Goal: Transaction & Acquisition: Purchase product/service

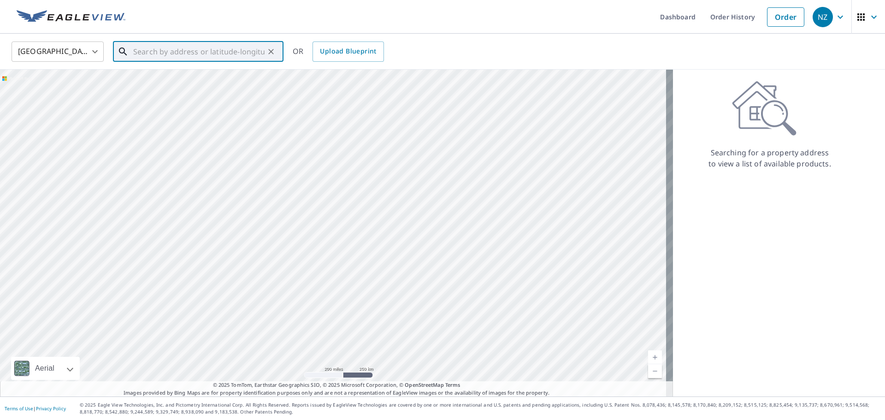
click at [148, 57] on input "text" at bounding box center [198, 52] width 131 height 26
click at [157, 80] on span "[STREET_ADDRESS]" at bounding box center [203, 78] width 145 height 11
type input "[STREET_ADDRESS]"
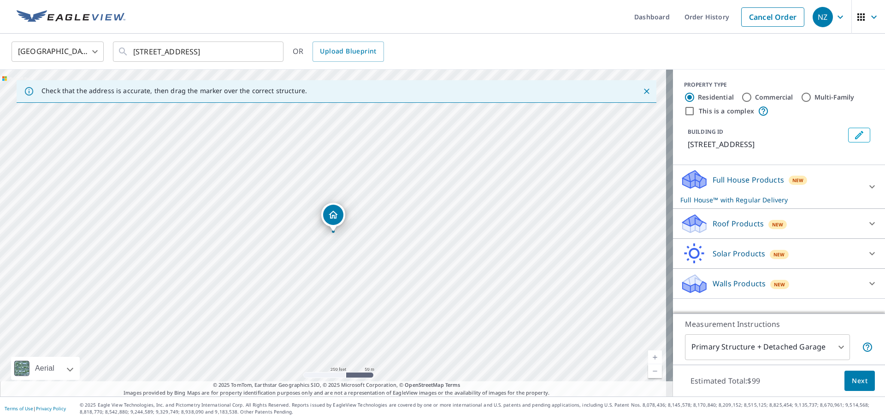
click at [723, 285] on p "Walls Products" at bounding box center [738, 283] width 53 height 11
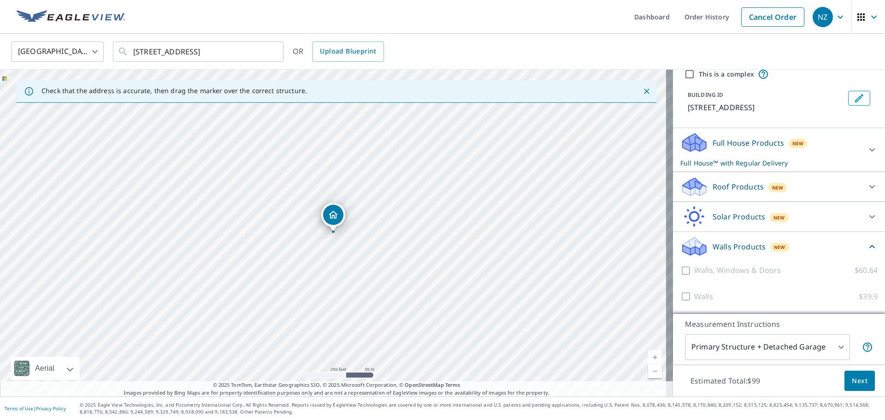
scroll to position [48, 0]
click at [680, 271] on div at bounding box center [687, 270] width 14 height 12
click at [680, 272] on div at bounding box center [687, 270] width 14 height 12
click at [705, 154] on div "Full House Products New Full House™ with Regular Delivery" at bounding box center [770, 150] width 181 height 36
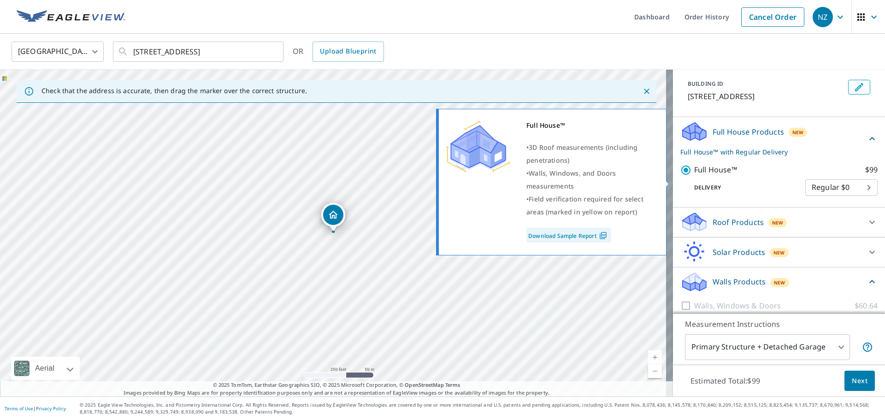
click at [680, 176] on input "Full House™ $99" at bounding box center [687, 169] width 14 height 11
checkbox input "false"
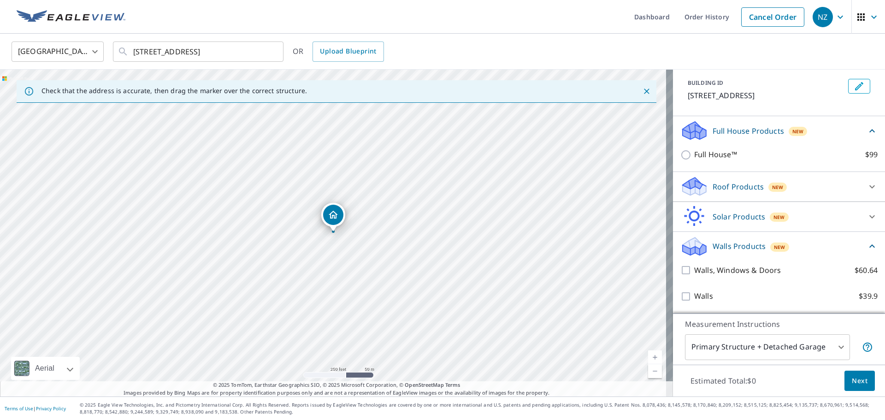
scroll to position [60, 0]
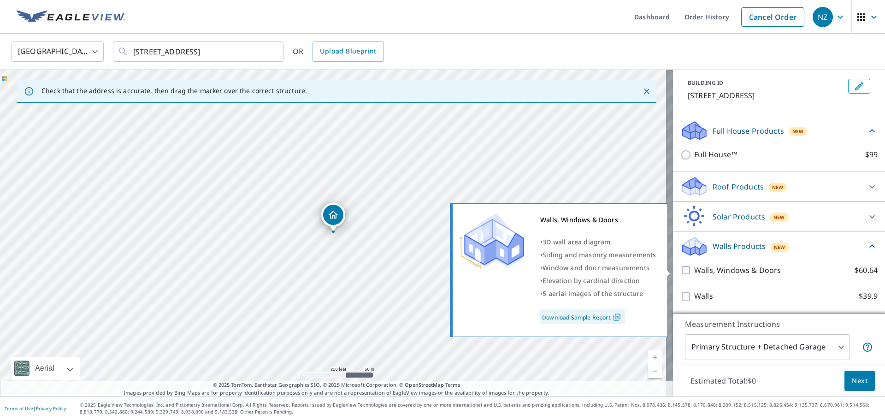
click at [680, 269] on input "Walls, Windows & Doors $60.64" at bounding box center [687, 269] width 14 height 11
checkbox input "true"
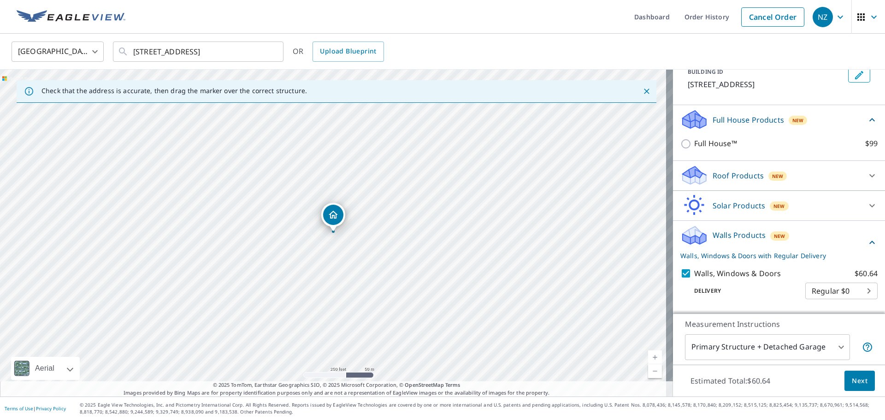
click at [701, 186] on div "Roof Products New" at bounding box center [770, 175] width 181 height 22
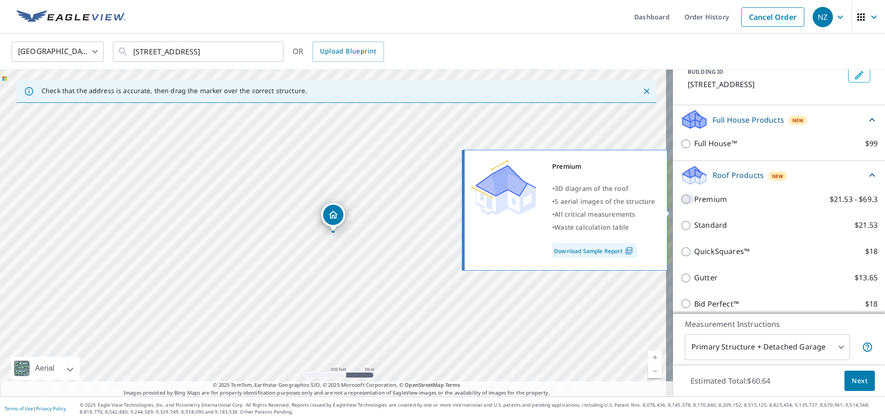
click at [680, 205] on input "Premium $21.53 - $69.3" at bounding box center [687, 198] width 14 height 11
checkbox input "true"
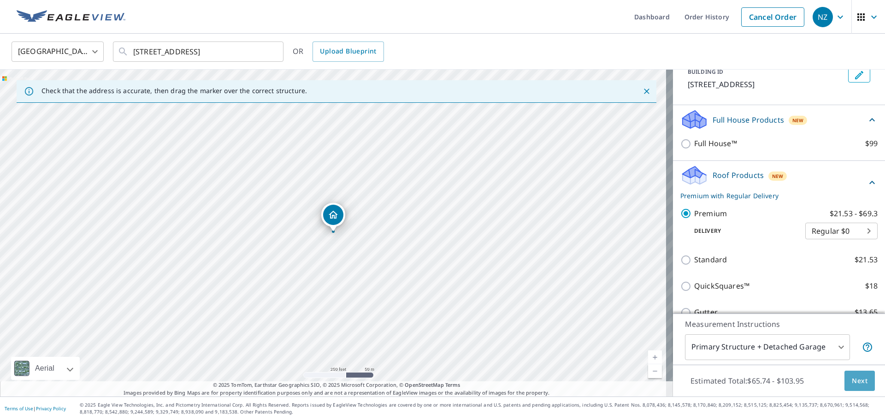
click at [851, 378] on span "Next" at bounding box center [859, 381] width 16 height 12
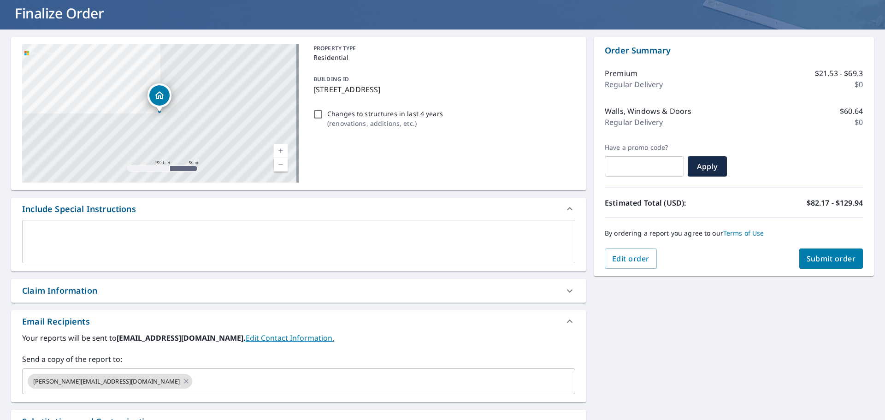
scroll to position [160, 0]
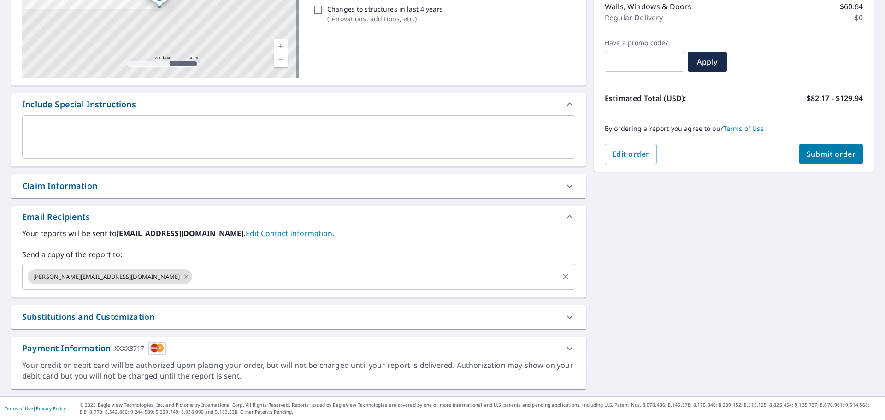
click at [193, 274] on input "text" at bounding box center [374, 277] width 363 height 18
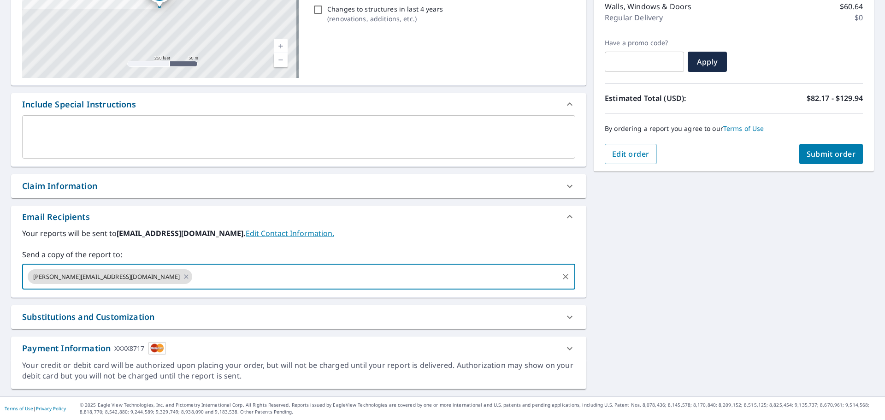
type input "[PERSON_NAME][EMAIL_ADDRESS][DOMAIN_NAME]"
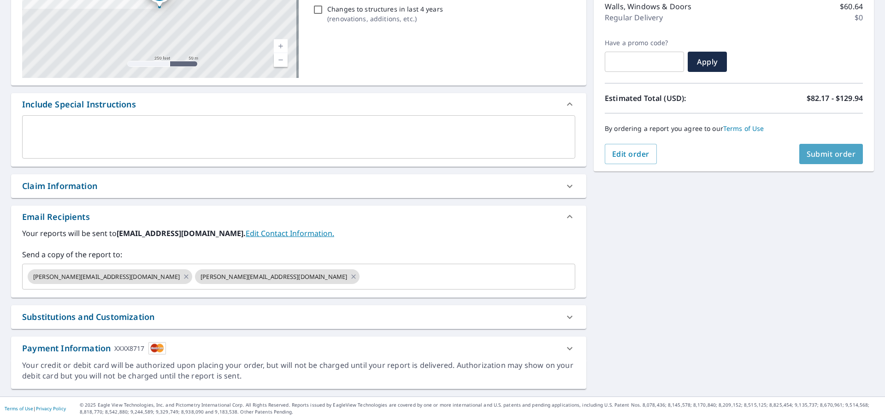
click at [824, 149] on span "Submit order" at bounding box center [830, 154] width 49 height 10
checkbox input "true"
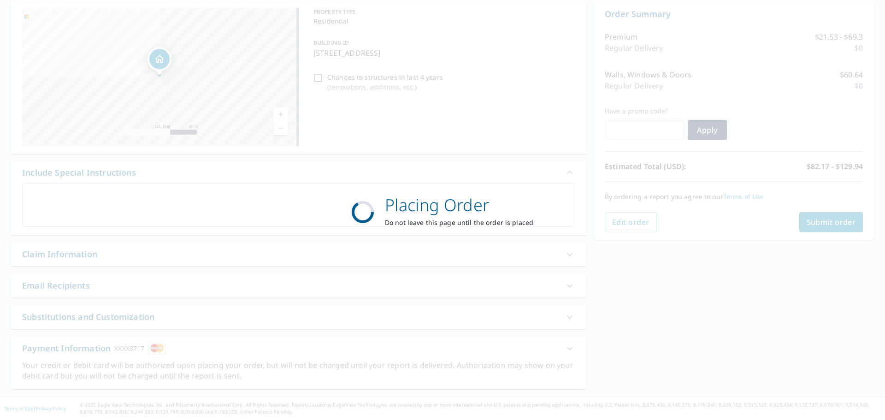
scroll to position [92, 0]
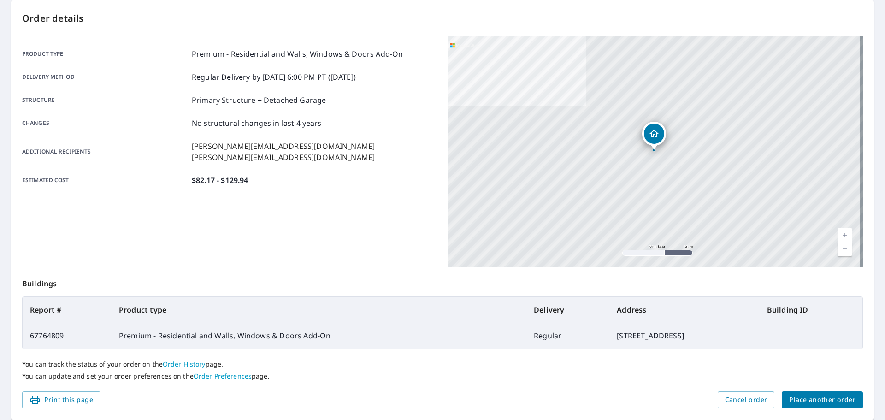
click at [804, 401] on span "Place another order" at bounding box center [822, 400] width 66 height 12
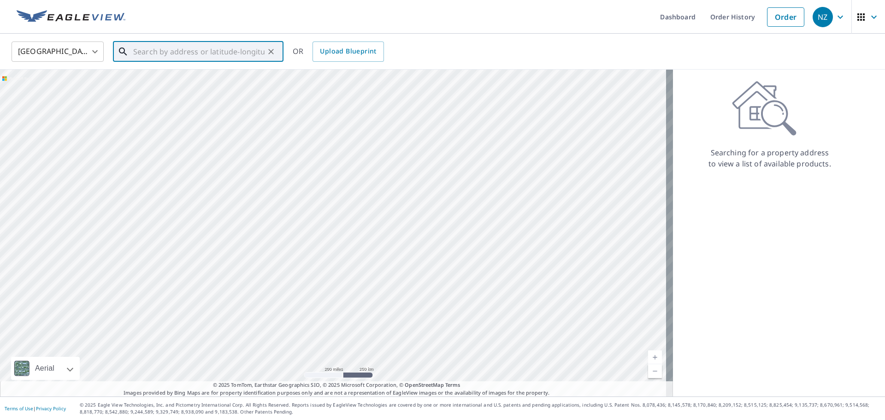
click at [163, 50] on input "text" at bounding box center [198, 52] width 131 height 26
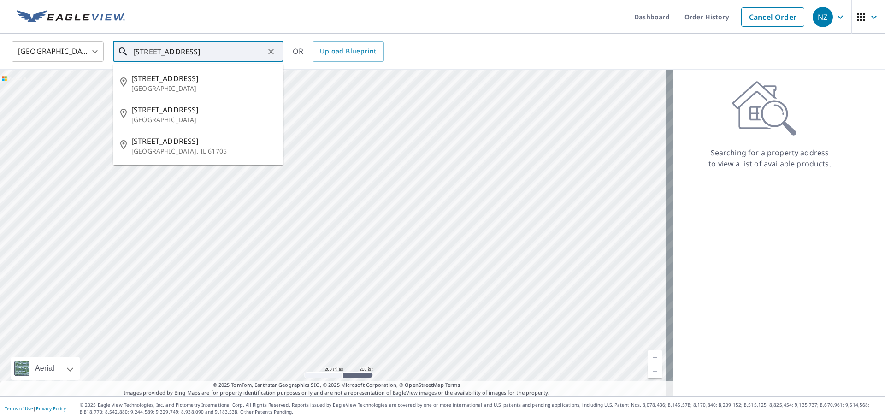
scroll to position [0, 16]
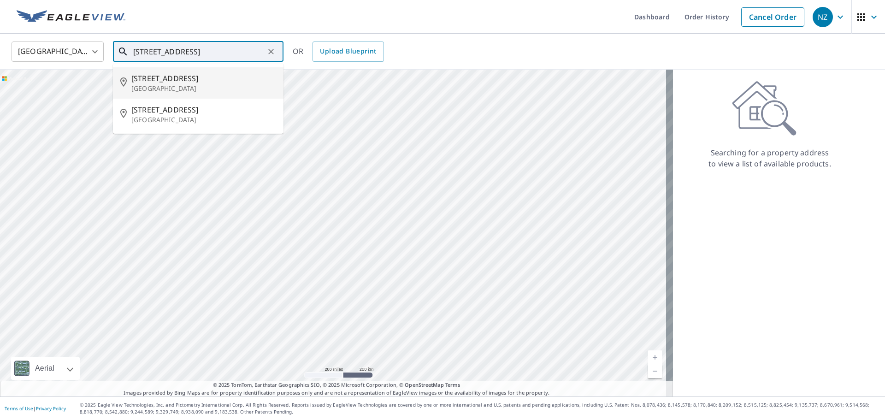
click at [164, 78] on span "[STREET_ADDRESS]" at bounding box center [203, 78] width 145 height 11
type input "[STREET_ADDRESS]"
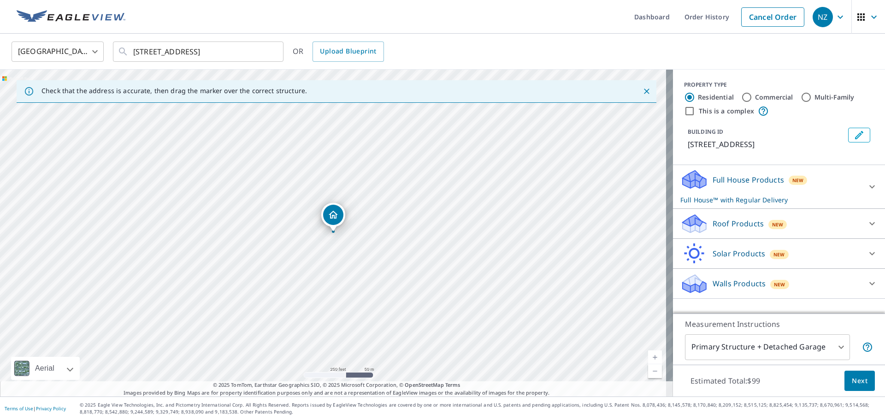
click at [728, 229] on p "Roof Products" at bounding box center [737, 223] width 51 height 11
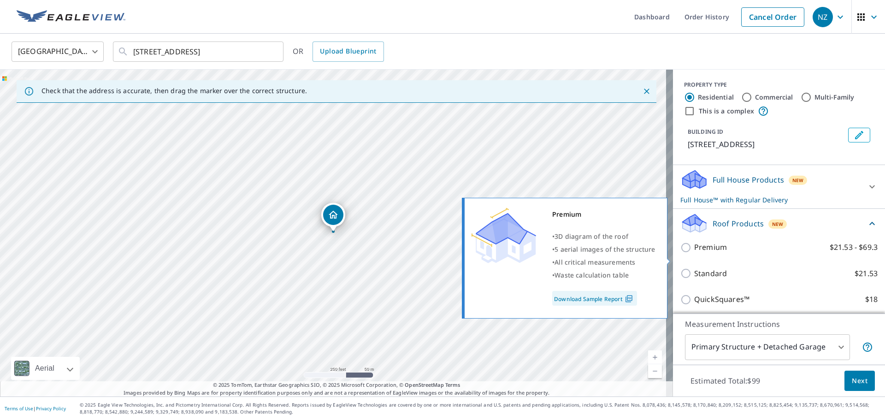
click at [680, 253] on input "Premium $21.53 - $69.3" at bounding box center [687, 247] width 14 height 11
checkbox input "true"
checkbox input "false"
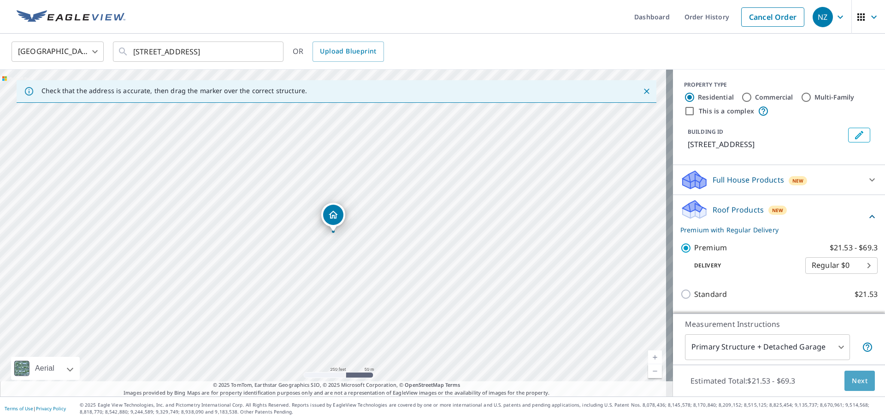
click at [857, 380] on span "Next" at bounding box center [859, 381] width 16 height 12
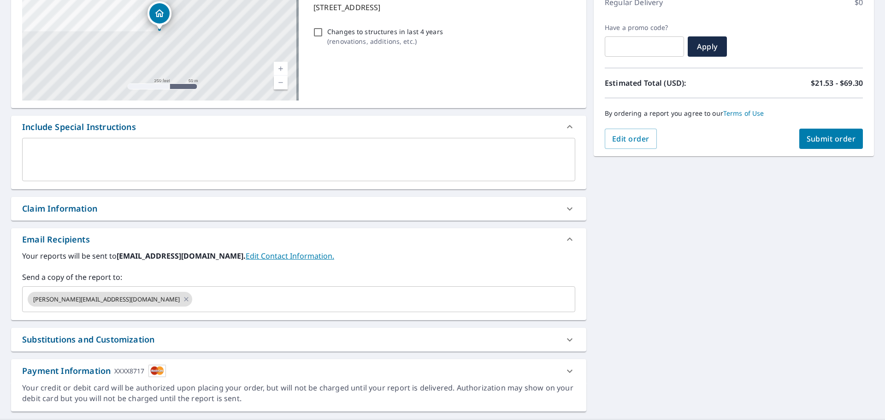
scroll to position [138, 0]
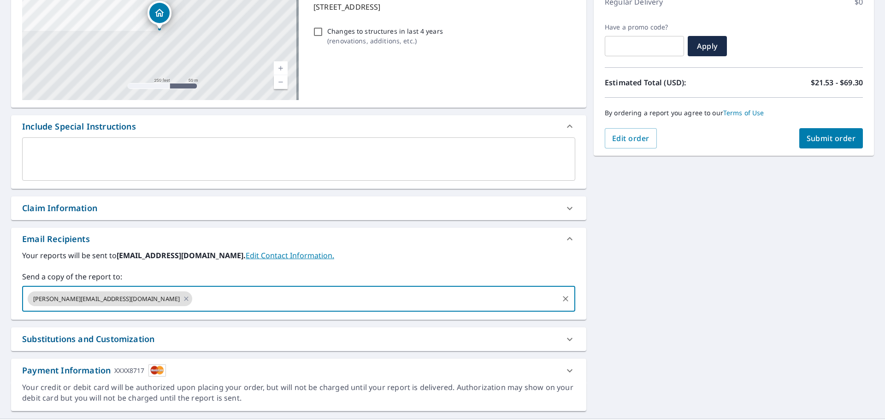
click at [193, 304] on input "text" at bounding box center [374, 299] width 363 height 18
type input "[PERSON_NAME][EMAIL_ADDRESS][DOMAIN_NAME]"
click at [820, 141] on span "Submit order" at bounding box center [830, 138] width 49 height 10
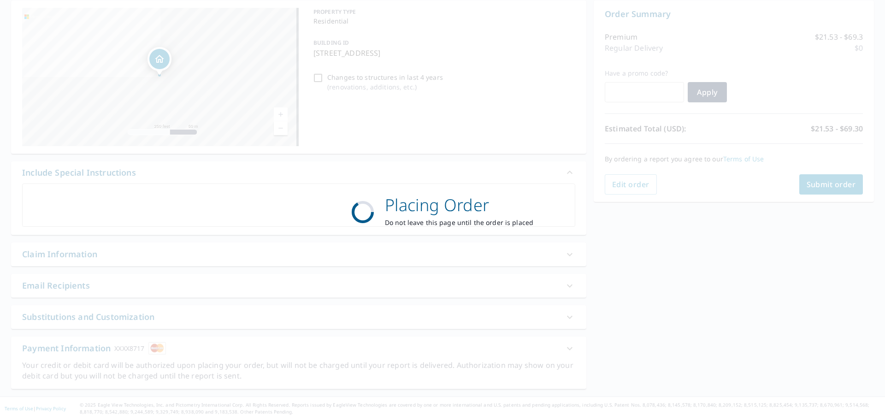
checkbox input "true"
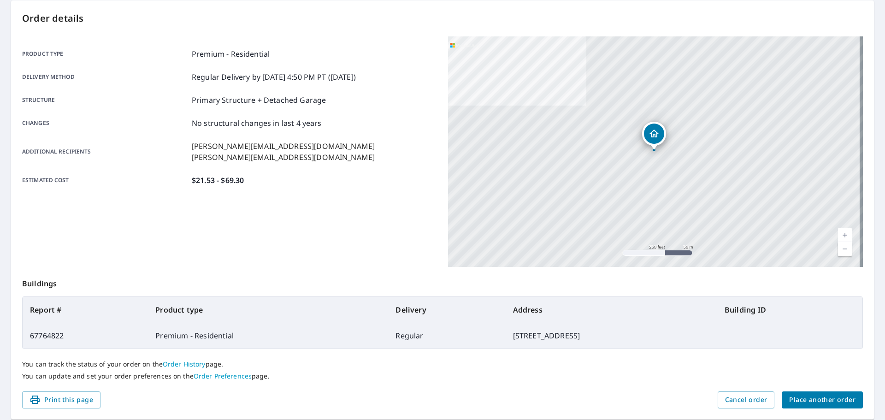
click at [803, 400] on span "Place another order" at bounding box center [822, 400] width 66 height 12
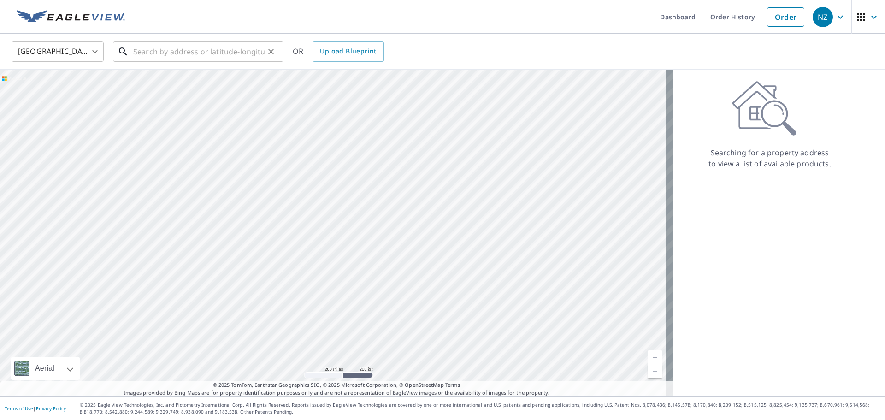
click at [143, 53] on input "text" at bounding box center [198, 52] width 131 height 26
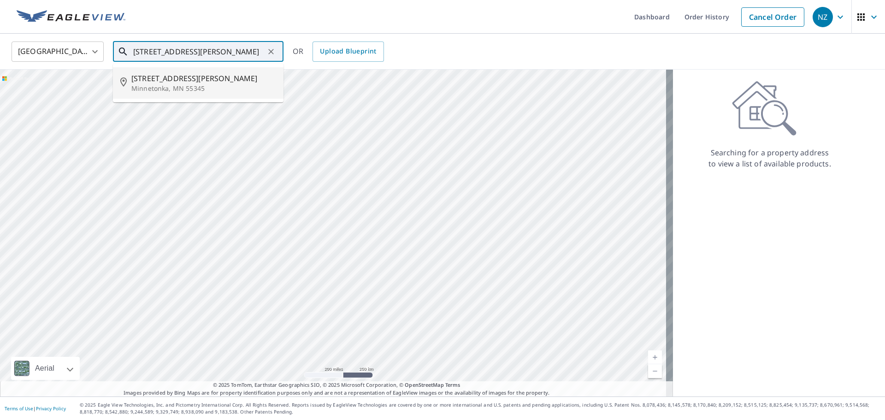
click at [171, 79] on span "[STREET_ADDRESS][PERSON_NAME]" at bounding box center [203, 78] width 145 height 11
type input "[STREET_ADDRESS][PERSON_NAME]"
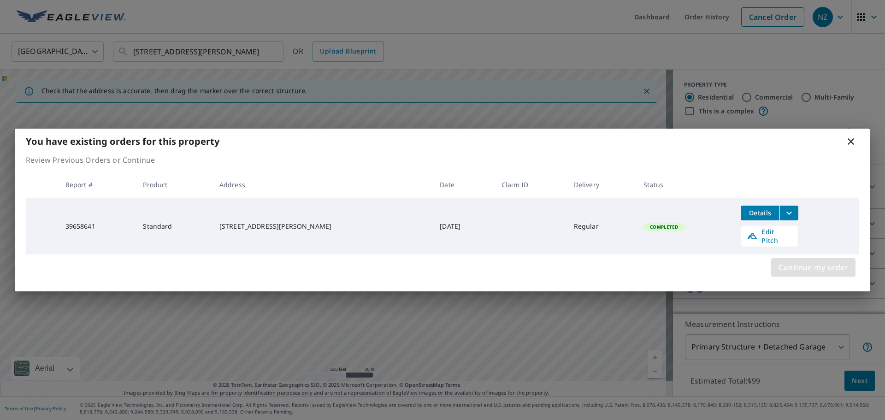
click at [785, 262] on span "Continue my order" at bounding box center [813, 267] width 70 height 13
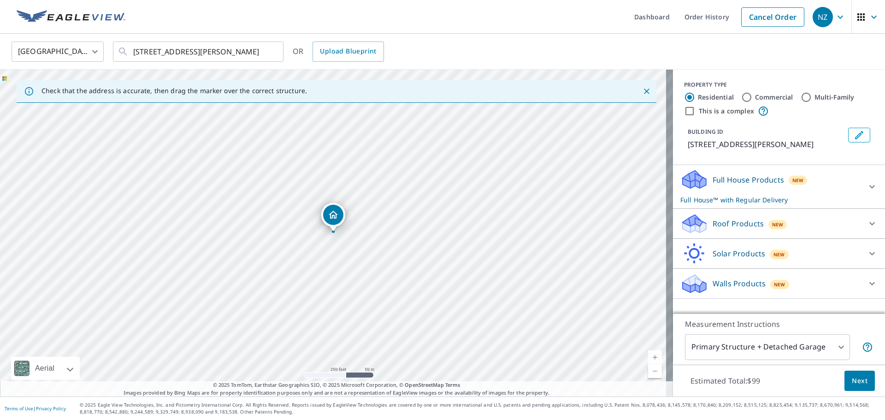
click at [712, 219] on p "Roof Products" at bounding box center [737, 223] width 51 height 11
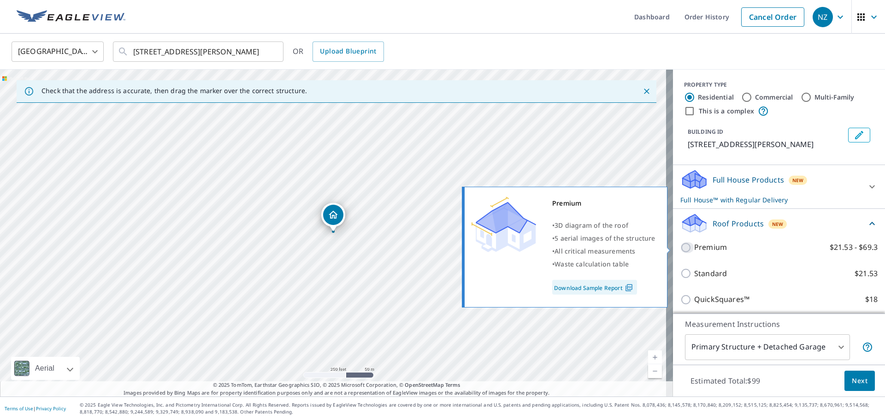
click at [680, 249] on input "Premium $21.53 - $69.3" at bounding box center [687, 247] width 14 height 11
checkbox input "true"
checkbox input "false"
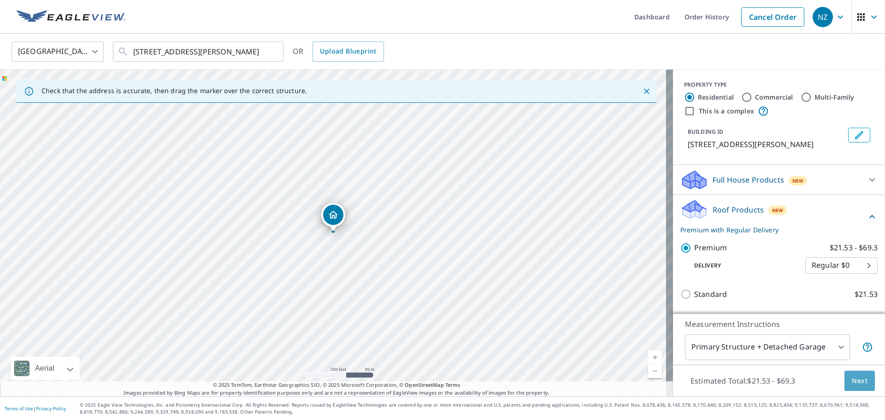
click at [851, 376] on span "Next" at bounding box center [859, 381] width 16 height 12
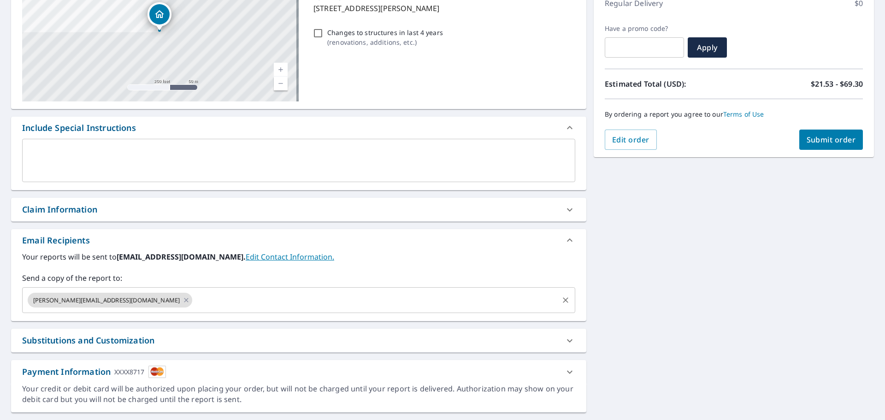
scroll to position [138, 0]
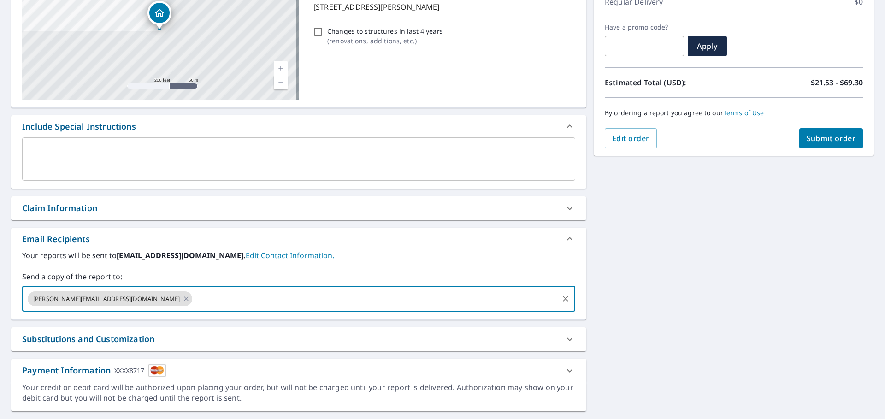
click at [193, 300] on input "text" at bounding box center [374, 299] width 363 height 18
type input "[PERSON_NAME][EMAIL_ADDRESS][DOMAIN_NAME]"
click at [814, 139] on span "Submit order" at bounding box center [830, 138] width 49 height 10
checkbox input "true"
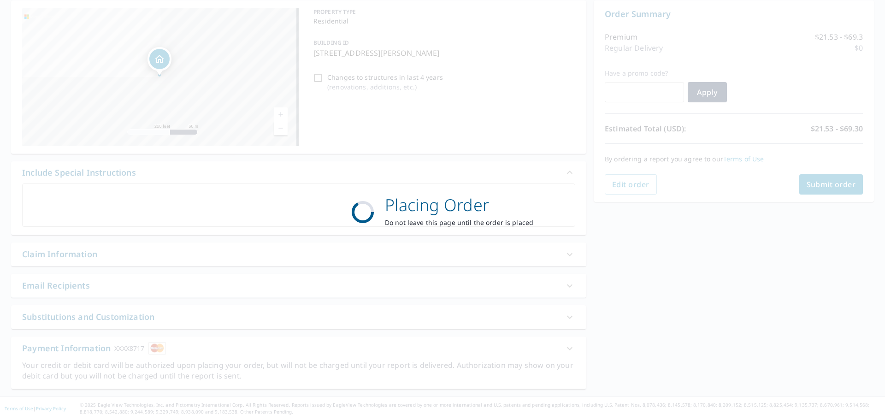
scroll to position [92, 0]
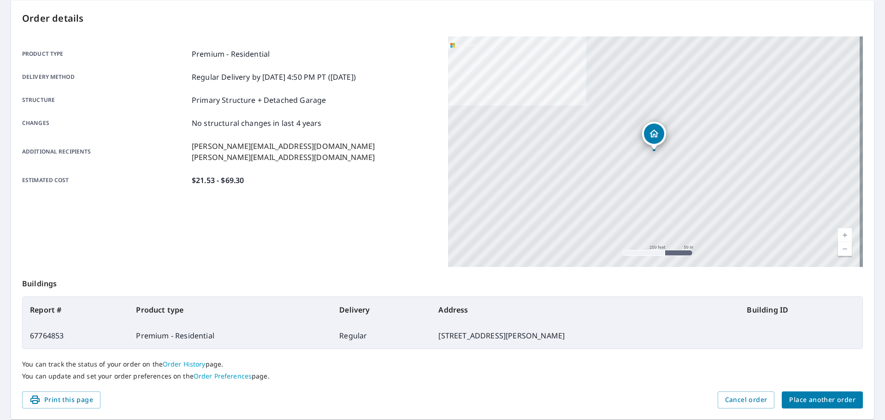
click at [806, 401] on span "Place another order" at bounding box center [822, 400] width 66 height 12
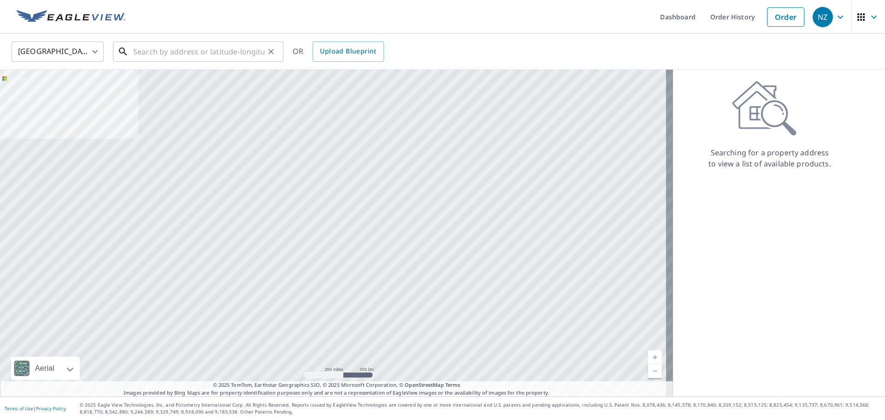
click at [141, 56] on input "text" at bounding box center [198, 52] width 131 height 26
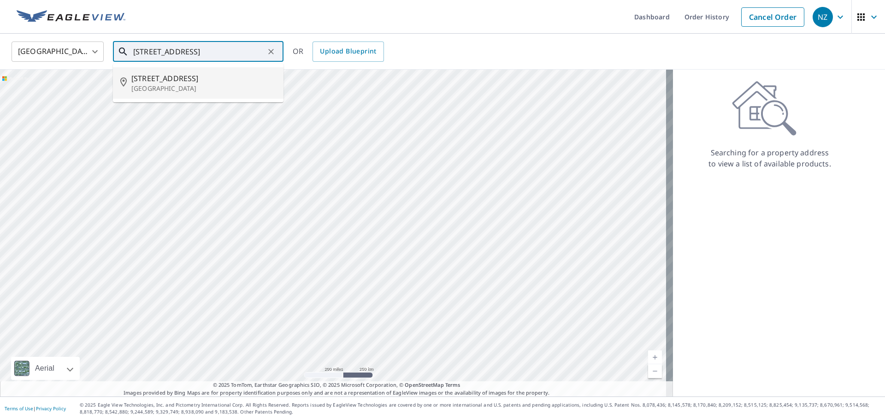
click at [182, 76] on span "[STREET_ADDRESS]" at bounding box center [203, 78] width 145 height 11
type input "[STREET_ADDRESS]"
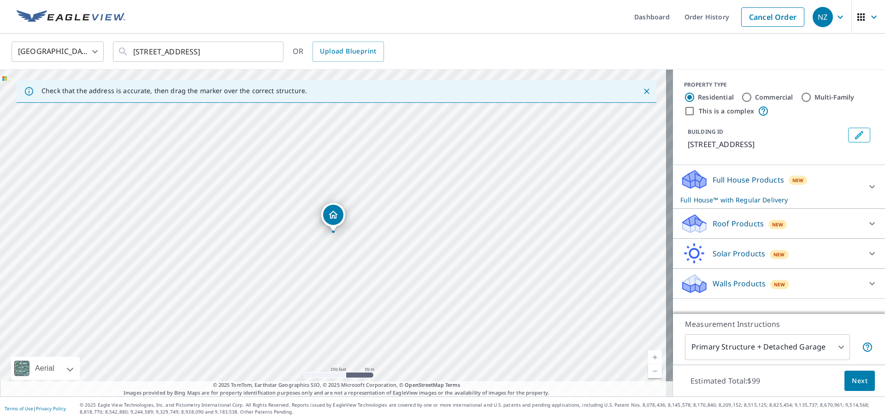
click at [703, 187] on div "Full House Products New Full House™ with Regular Delivery" at bounding box center [770, 187] width 181 height 36
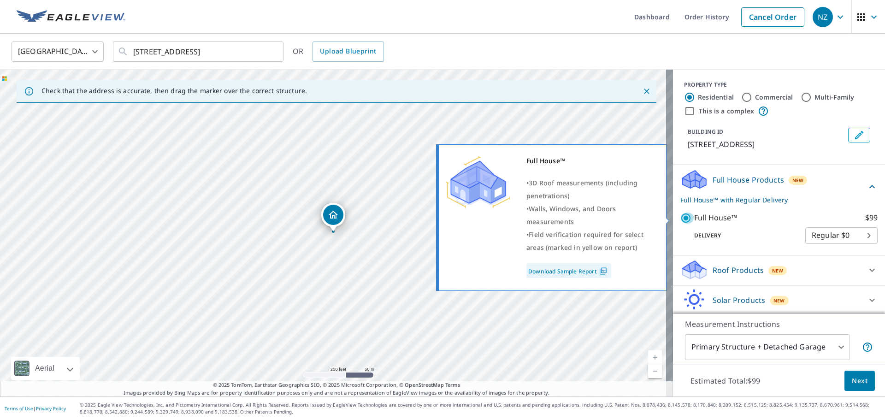
click at [680, 217] on input "Full House™ $99" at bounding box center [687, 217] width 14 height 11
checkbox input "false"
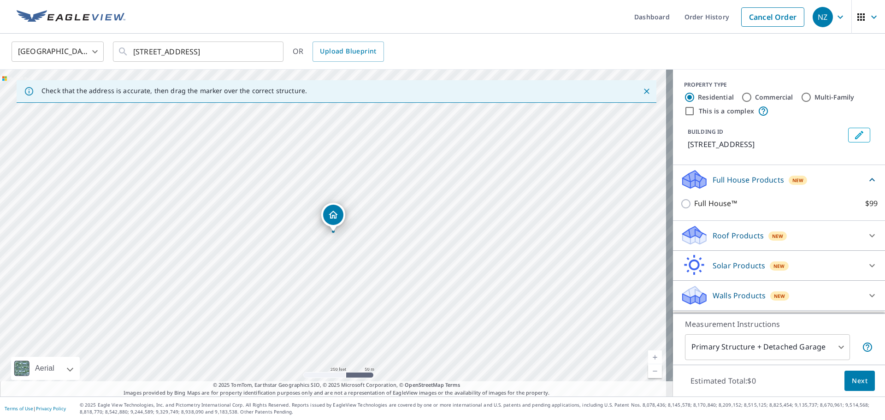
click at [714, 293] on p "Walls Products" at bounding box center [738, 295] width 53 height 11
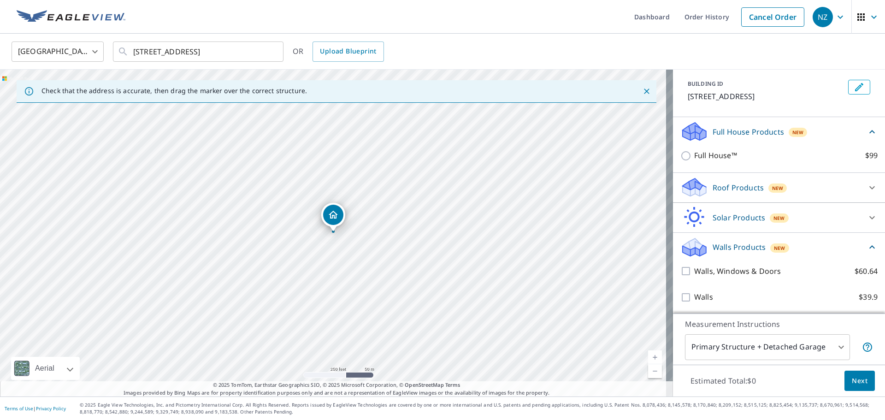
scroll to position [49, 0]
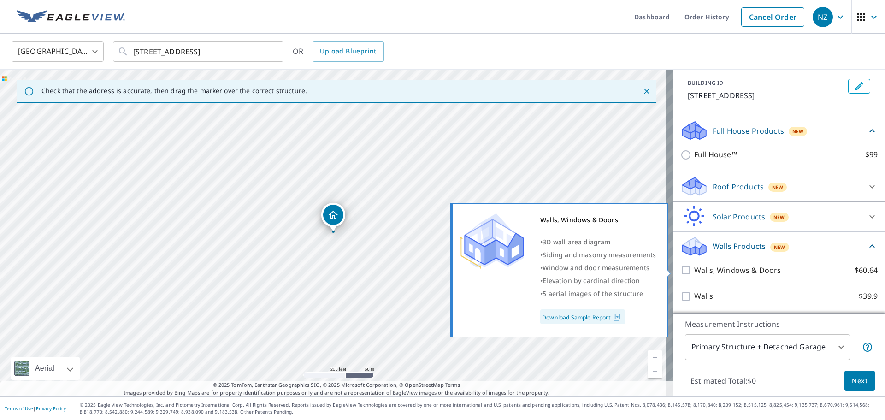
click at [680, 270] on input "Walls, Windows & Doors $60.64" at bounding box center [687, 269] width 14 height 11
checkbox input "true"
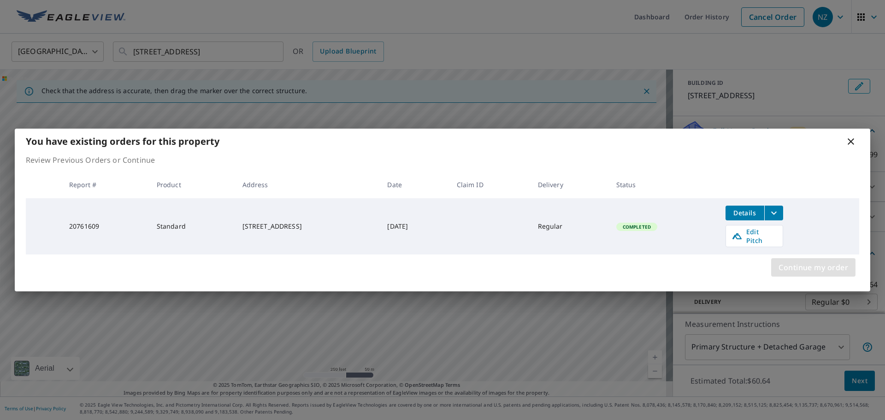
click at [799, 262] on span "Continue my order" at bounding box center [813, 267] width 70 height 13
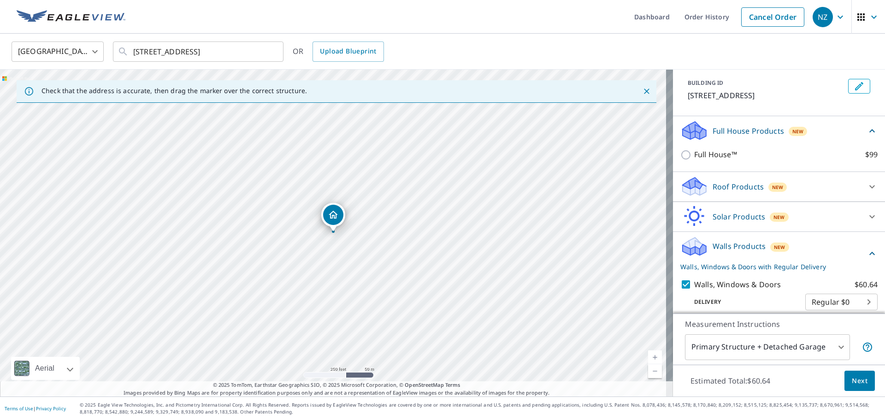
click at [854, 380] on span "Next" at bounding box center [859, 381] width 16 height 12
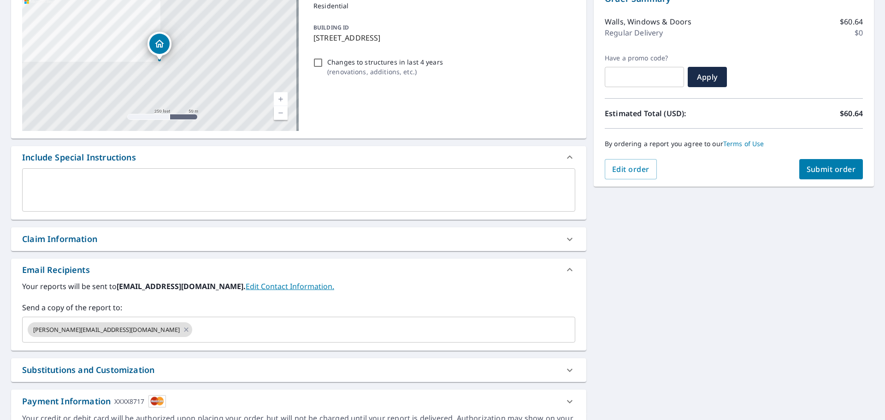
scroll to position [160, 0]
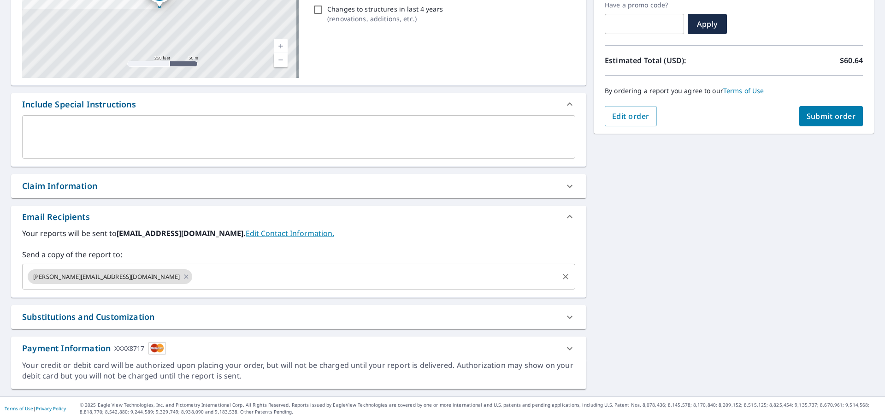
click at [193, 271] on input "text" at bounding box center [374, 277] width 363 height 18
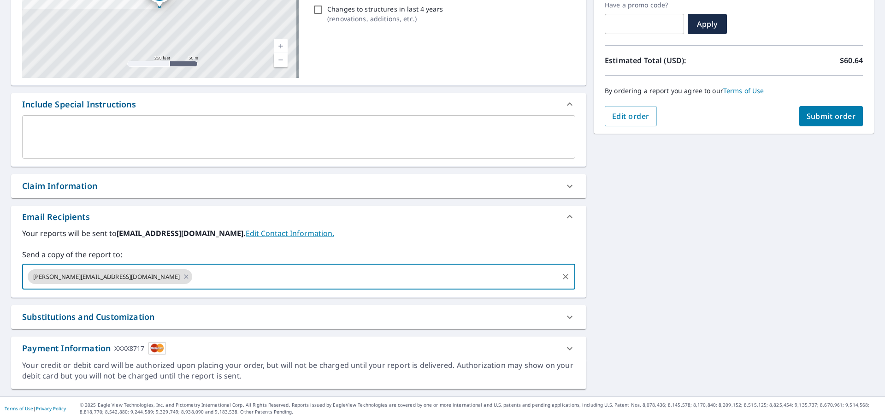
type input "[PERSON_NAME][EMAIL_ADDRESS][DOMAIN_NAME]"
click at [814, 117] on span "Submit order" at bounding box center [830, 116] width 49 height 10
checkbox input "true"
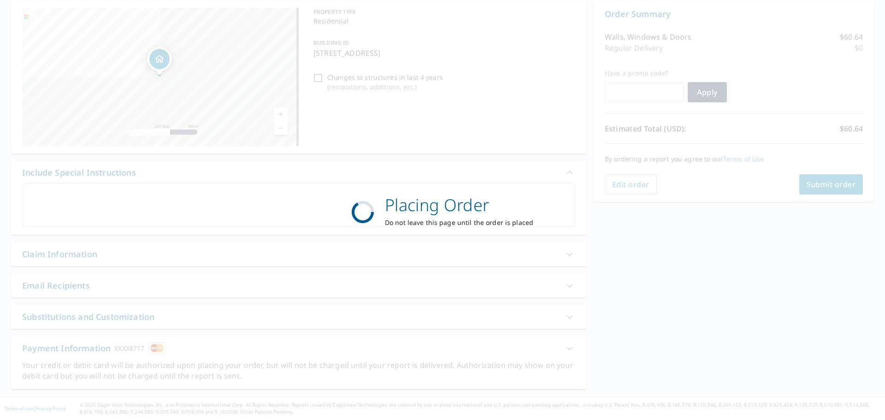
scroll to position [92, 0]
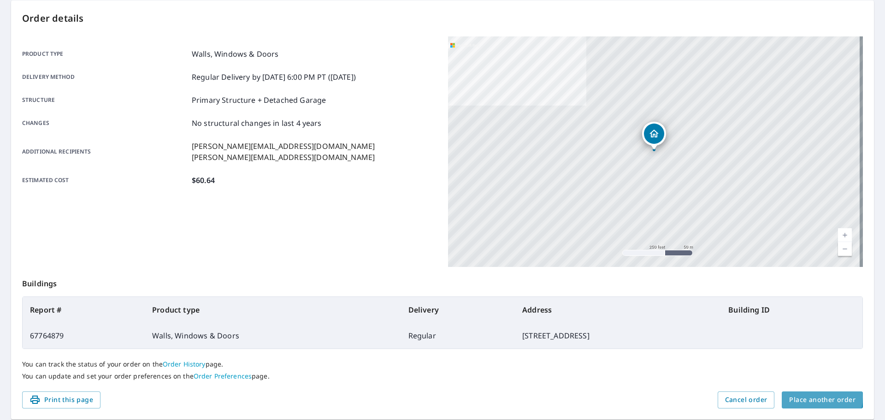
click at [801, 397] on span "Place another order" at bounding box center [822, 400] width 66 height 12
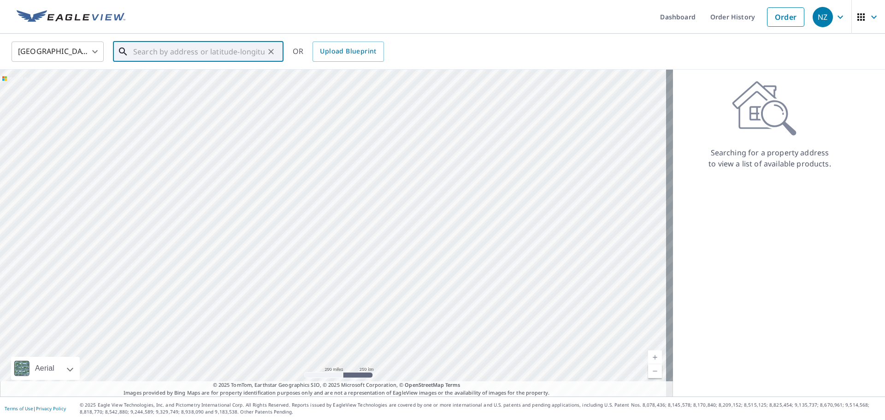
click at [153, 56] on input "text" at bounding box center [198, 52] width 131 height 26
click at [161, 87] on p "[GEOGRAPHIC_DATA]" at bounding box center [203, 88] width 145 height 9
type input "[STREET_ADDRESS][PERSON_NAME]"
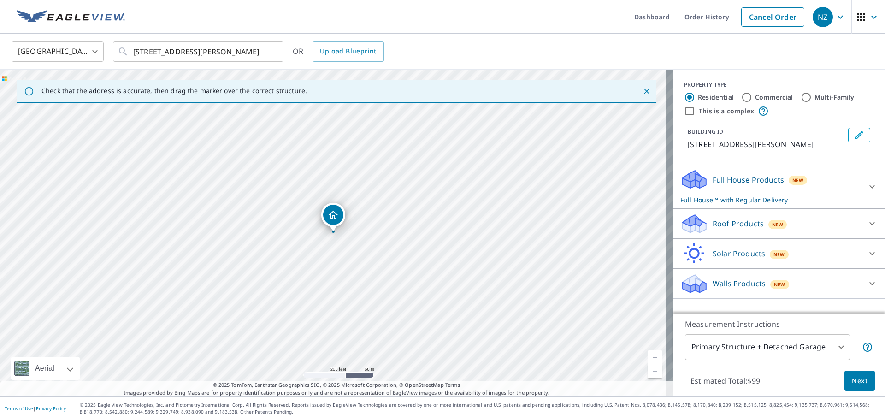
click at [710, 186] on div "Full House Products New Full House™ with Regular Delivery" at bounding box center [770, 187] width 181 height 36
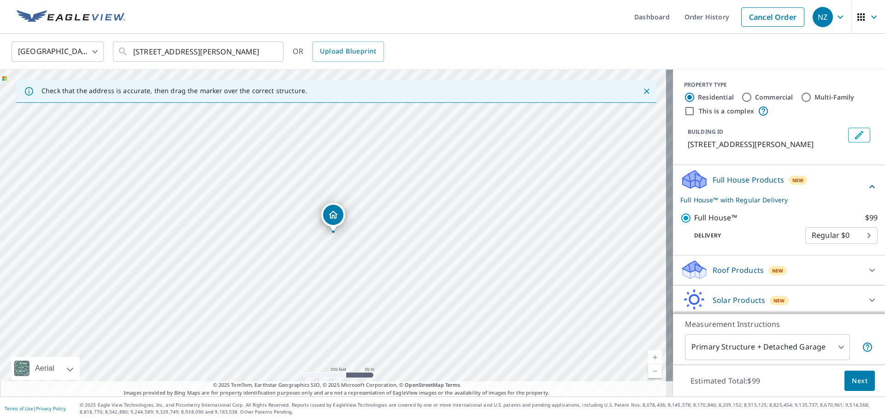
click at [721, 187] on div "Full House Products New Full House™ with Regular Delivery" at bounding box center [773, 187] width 186 height 36
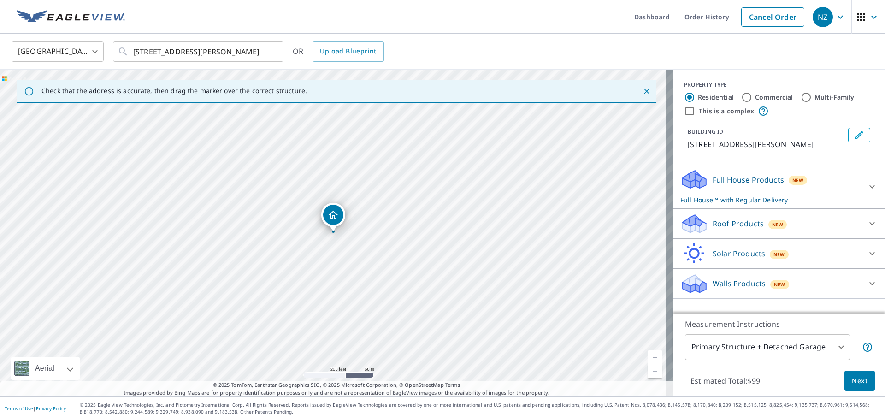
click at [716, 230] on div "Roof Products New" at bounding box center [770, 224] width 181 height 22
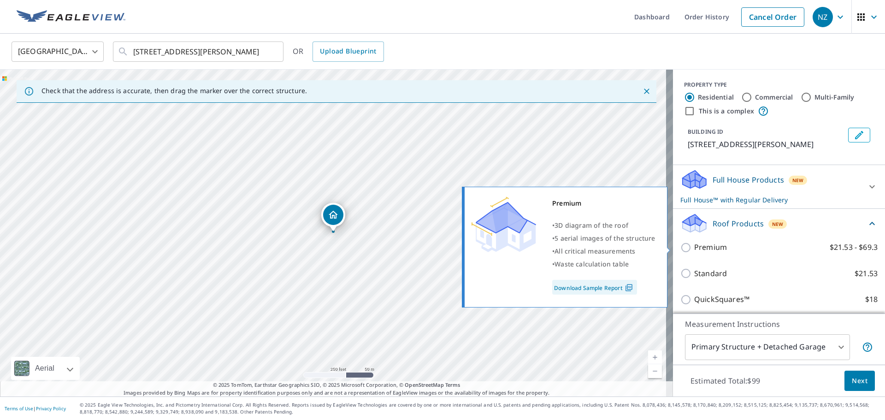
click at [680, 248] on input "Premium $21.53 - $69.3" at bounding box center [687, 247] width 14 height 11
checkbox input "true"
checkbox input "false"
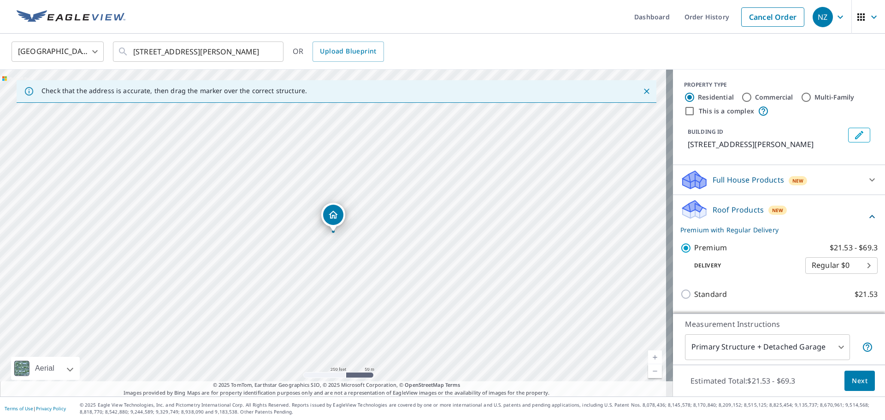
click at [712, 184] on p "Full House Products" at bounding box center [747, 179] width 71 height 11
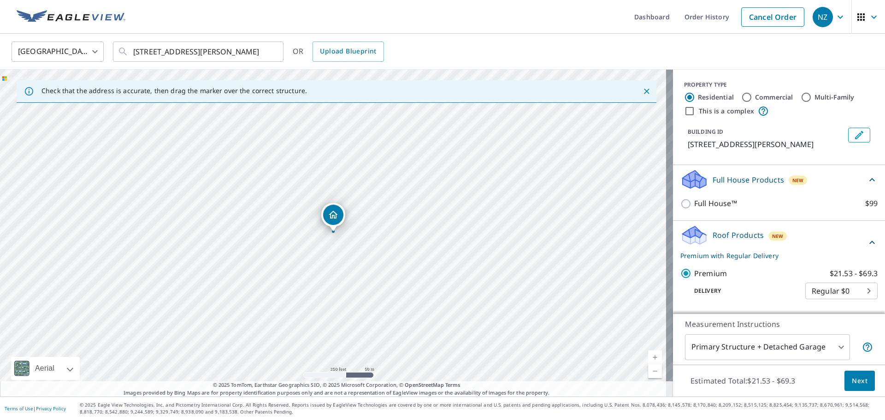
click at [851, 382] on span "Next" at bounding box center [859, 381] width 16 height 12
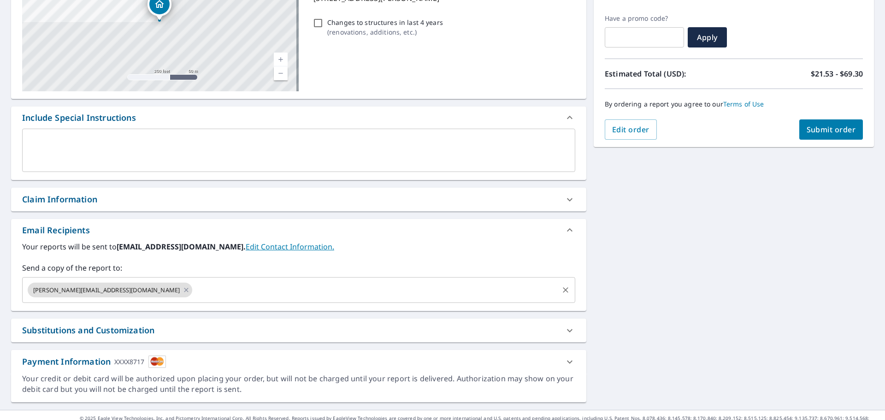
scroll to position [160, 0]
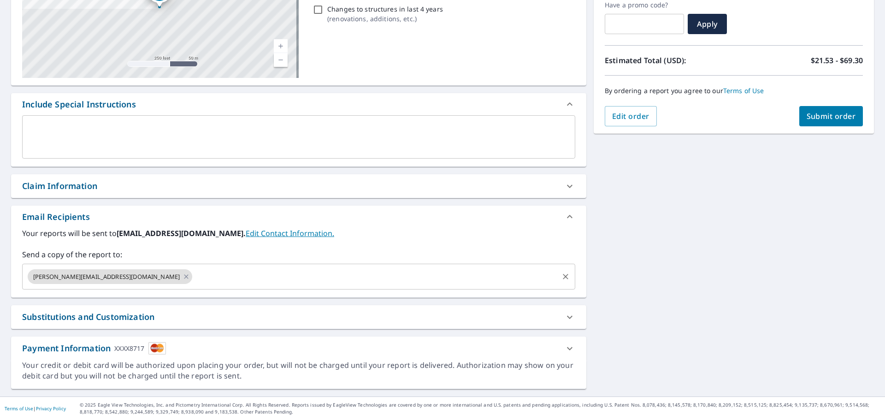
click at [193, 276] on input "text" at bounding box center [374, 277] width 363 height 18
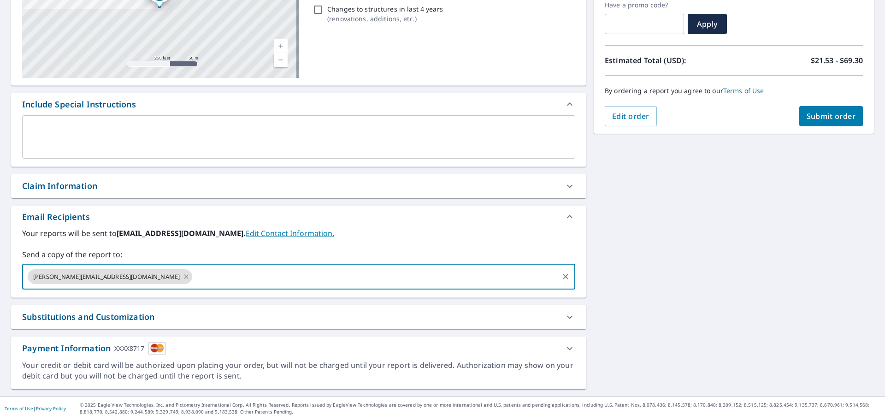
type input "[PERSON_NAME][EMAIL_ADDRESS][DOMAIN_NAME]"
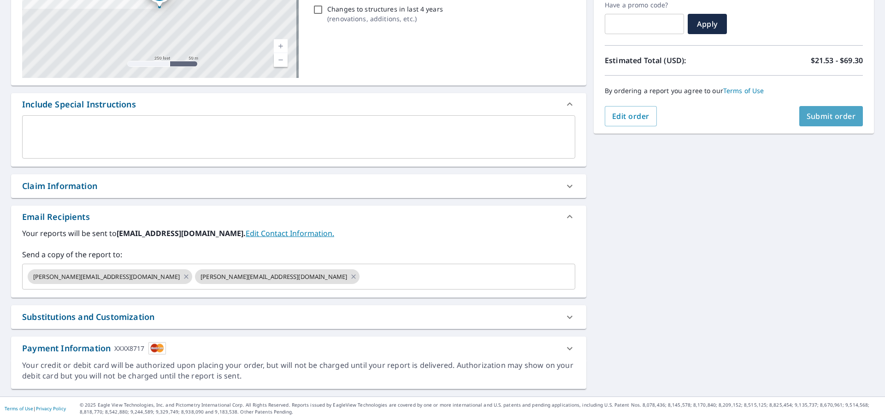
click at [813, 113] on span "Submit order" at bounding box center [830, 116] width 49 height 10
checkbox input "true"
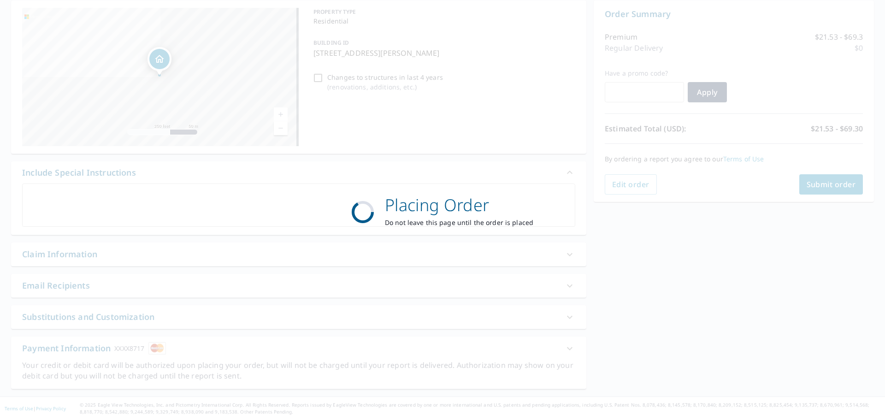
scroll to position [92, 0]
